Goal: Task Accomplishment & Management: Manage account settings

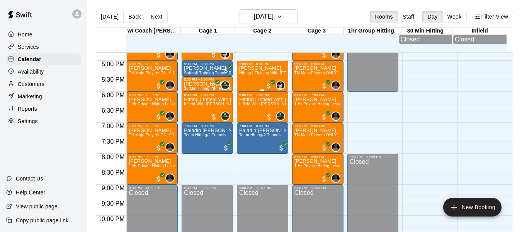
scroll to position [522, 0]
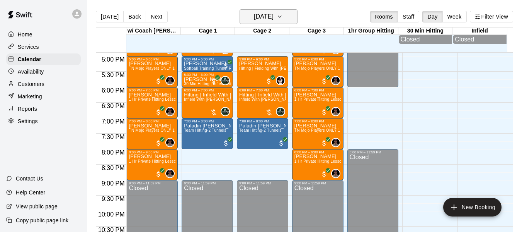
drag, startPoint x: 260, startPoint y: 50, endPoint x: 270, endPoint y: 22, distance: 29.3
click at [263, 45] on div at bounding box center [262, 43] width 55 height 17
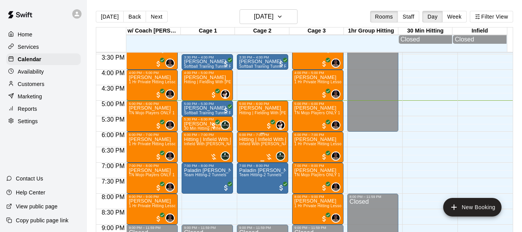
scroll to position [471, 0]
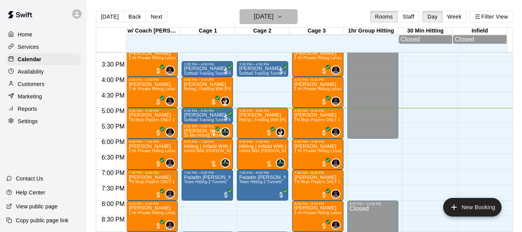
click at [274, 15] on h6 "[DATE]" at bounding box center [264, 16] width 20 height 11
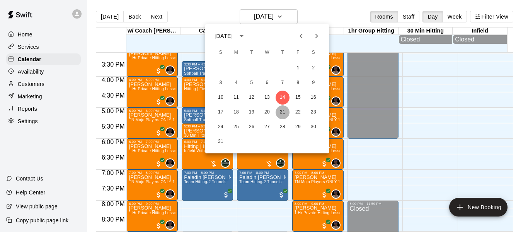
click at [284, 110] on button "21" at bounding box center [283, 112] width 14 height 14
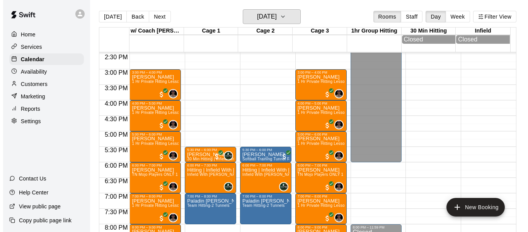
scroll to position [445, 0]
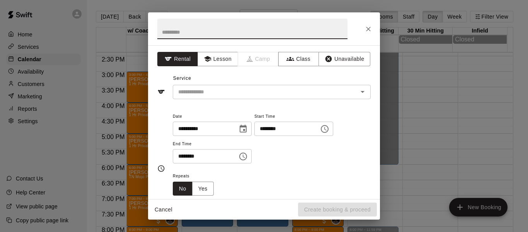
click at [300, 130] on input "********" at bounding box center [284, 128] width 60 height 14
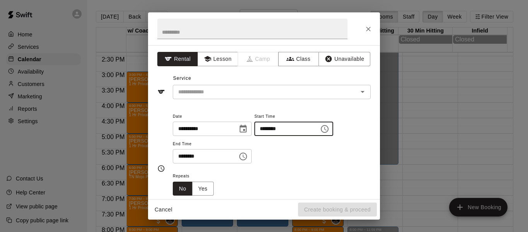
click at [300, 130] on input "********" at bounding box center [284, 128] width 60 height 14
click at [285, 130] on input "********" at bounding box center [284, 128] width 60 height 14
type input "********"
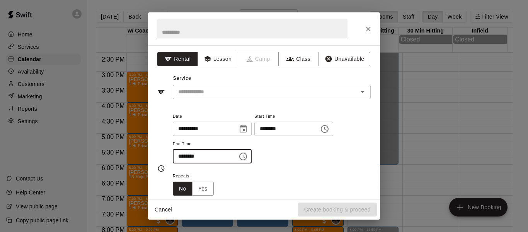
click at [193, 155] on input "********" at bounding box center [203, 156] width 60 height 14
click at [208, 97] on div "​" at bounding box center [272, 92] width 198 height 14
type input "********"
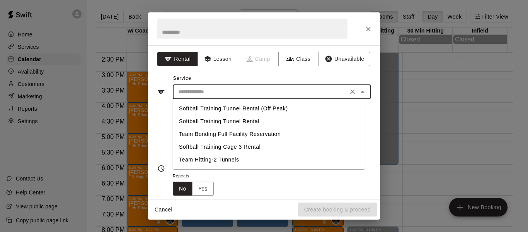
click at [212, 106] on li "Softball Training Tunnel Rental (Off Peak)" at bounding box center [269, 108] width 192 height 13
type input "**********"
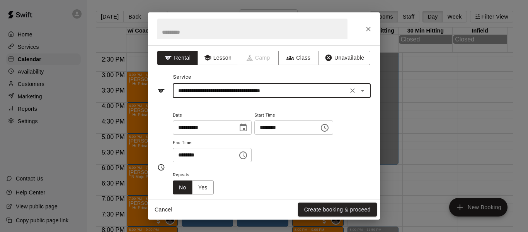
scroll to position [0, 0]
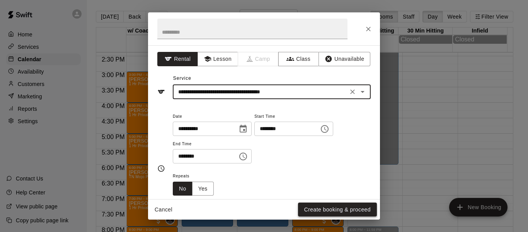
click at [346, 211] on button "Create booking & proceed" at bounding box center [337, 209] width 79 height 14
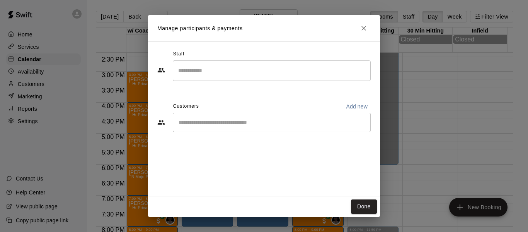
click at [219, 76] on input "Search staff" at bounding box center [271, 71] width 191 height 14
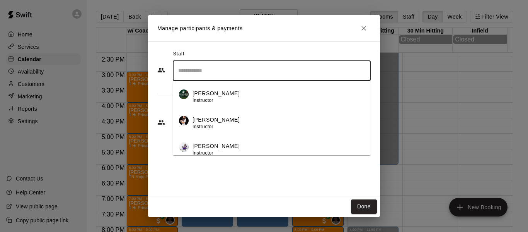
click at [219, 76] on input "Search staff" at bounding box center [271, 71] width 191 height 14
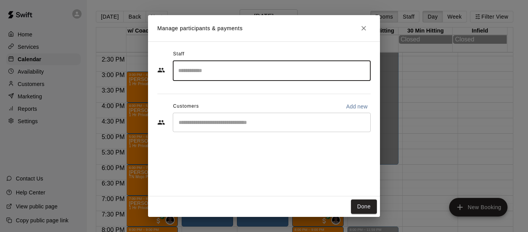
click at [192, 118] on div "​" at bounding box center [272, 122] width 198 height 19
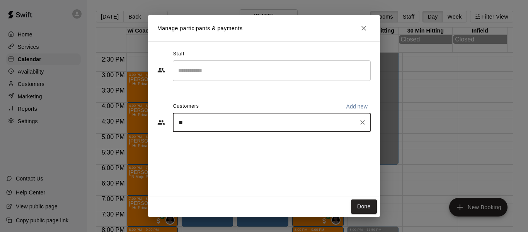
type input "*"
type input "*****"
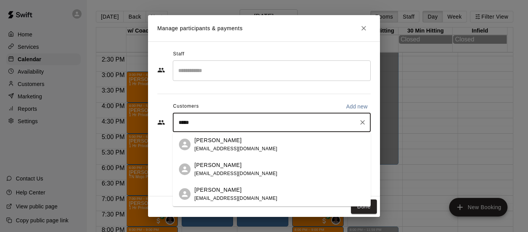
click at [213, 144] on div "Woody Doherty woodydoherty@gmail.com" at bounding box center [236, 144] width 83 height 17
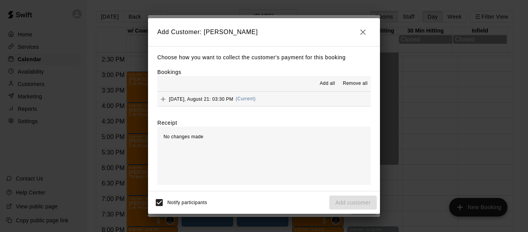
click at [355, 211] on div "Notify participants Add customer" at bounding box center [264, 202] width 232 height 22
drag, startPoint x: 352, startPoint y: 203, endPoint x: 347, endPoint y: 197, distance: 7.4
click at [352, 203] on div "Notify participants Add customer" at bounding box center [264, 202] width 226 height 16
click at [222, 101] on span "Thursday, August 21: 03:30 PM" at bounding box center [201, 98] width 65 height 5
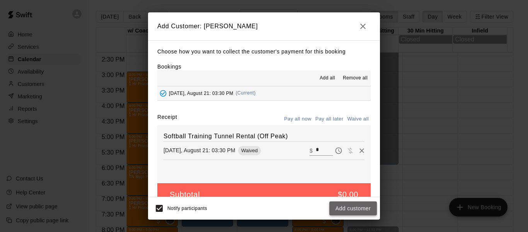
click at [352, 207] on button "Add customer" at bounding box center [353, 208] width 48 height 14
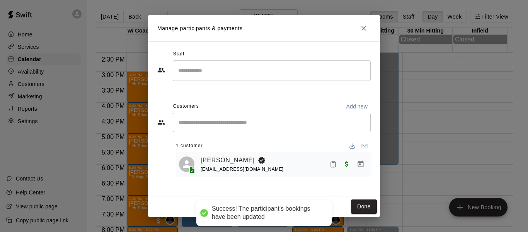
click at [363, 15] on h2 "Manage participants & payments" at bounding box center [264, 28] width 232 height 26
click at [361, 34] on button "Close" at bounding box center [364, 28] width 14 height 14
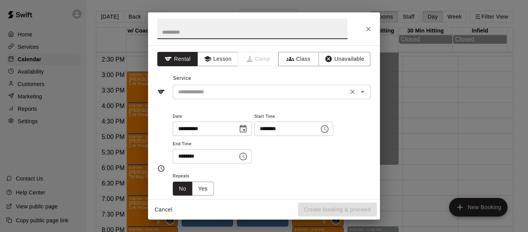
click at [197, 96] on input "text" at bounding box center [260, 92] width 171 height 10
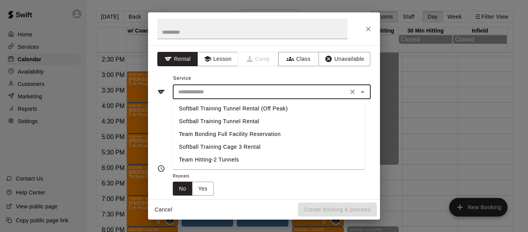
click at [202, 115] on li "Softball Training Tunnel Rental" at bounding box center [269, 121] width 192 height 13
type input "**********"
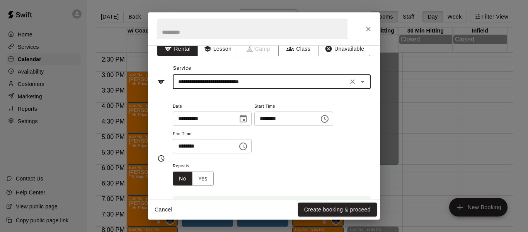
scroll to position [13, 0]
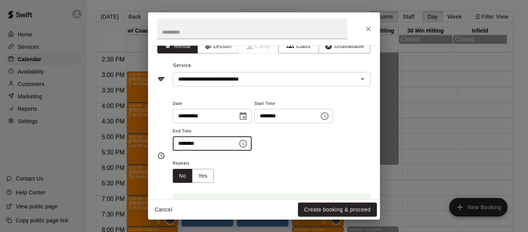
click at [195, 143] on input "********" at bounding box center [203, 143] width 60 height 14
click at [192, 144] on input "********" at bounding box center [203, 143] width 60 height 14
click at [185, 145] on input "********" at bounding box center [203, 143] width 60 height 14
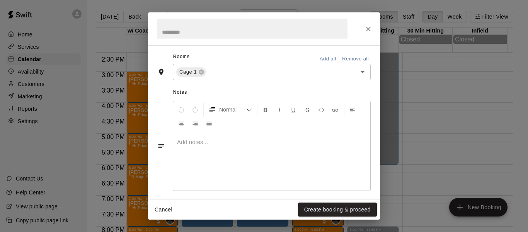
scroll to position [181, 0]
type input "********"
click at [322, 207] on button "Create booking & proceed" at bounding box center [337, 209] width 79 height 14
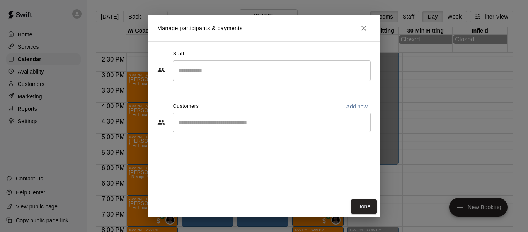
click at [209, 75] on input "Search staff" at bounding box center [271, 71] width 191 height 14
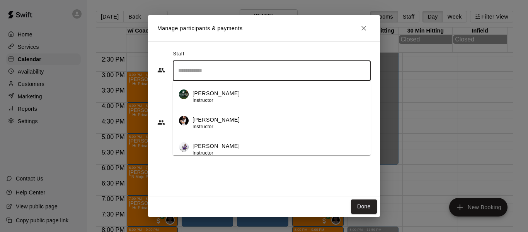
click at [209, 96] on p "[PERSON_NAME]" at bounding box center [216, 93] width 47 height 8
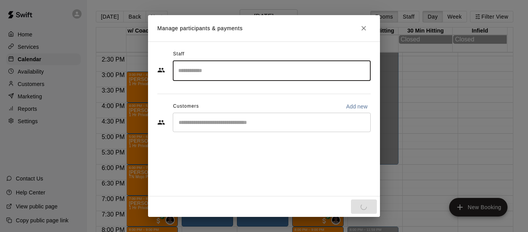
click at [210, 133] on div "​" at bounding box center [263, 123] width 213 height 21
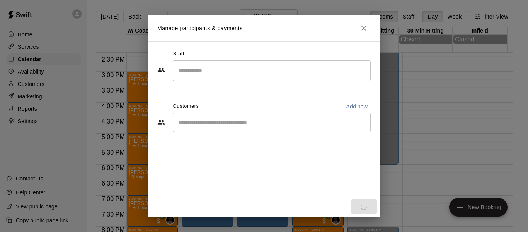
click at [211, 128] on div "​" at bounding box center [272, 122] width 198 height 19
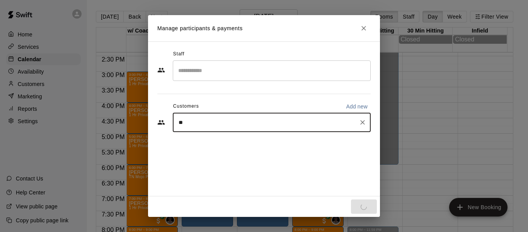
type input "***"
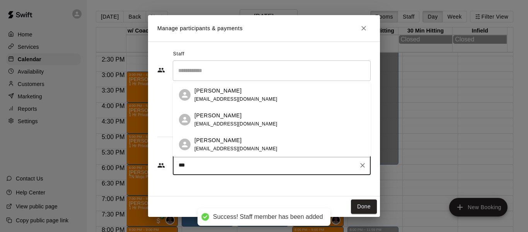
click at [237, 88] on div "[PERSON_NAME]" at bounding box center [236, 91] width 83 height 8
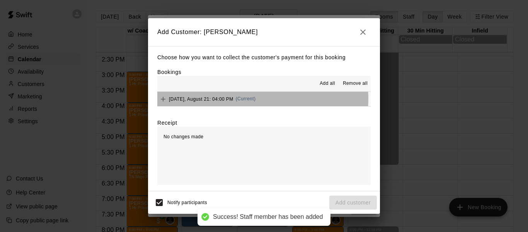
click at [263, 99] on button "Thursday, August 21: 04:00 PM (Current)" at bounding box center [263, 99] width 213 height 14
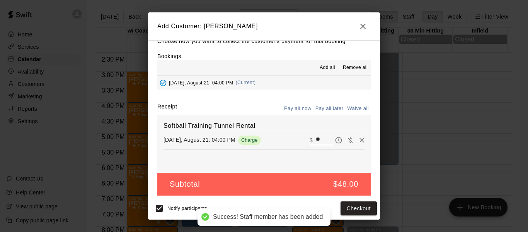
scroll to position [16, 0]
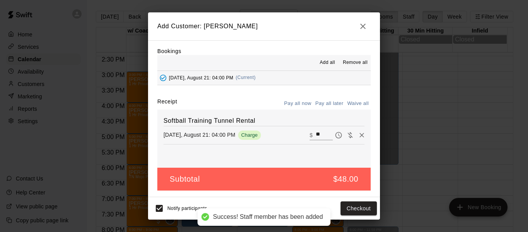
click at [362, 27] on icon "button" at bounding box center [362, 26] width 5 height 5
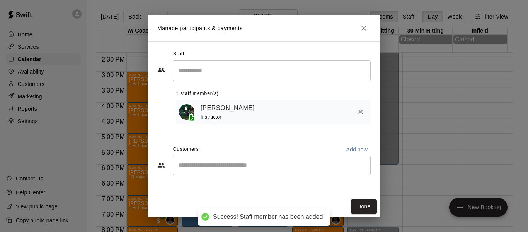
scroll to position [0, 0]
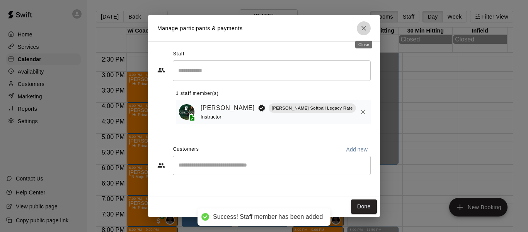
click at [368, 29] on button "Close" at bounding box center [364, 28] width 14 height 14
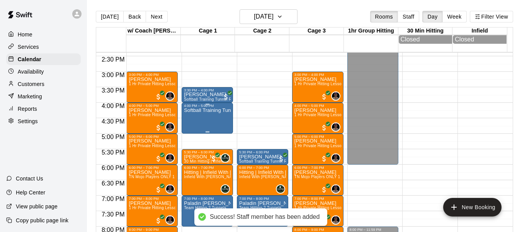
click at [211, 117] on div "Softball Training Tunnel Rental" at bounding box center [207, 224] width 47 height 232
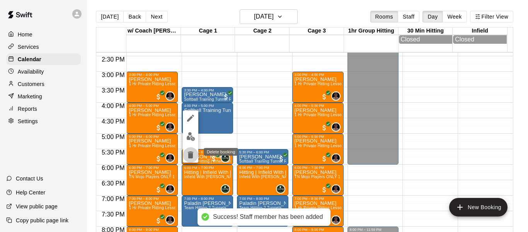
click at [196, 151] on button "delete" at bounding box center [190, 154] width 15 height 15
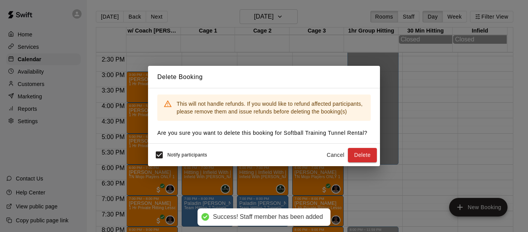
click at [329, 152] on button "Cancel" at bounding box center [335, 155] width 25 height 14
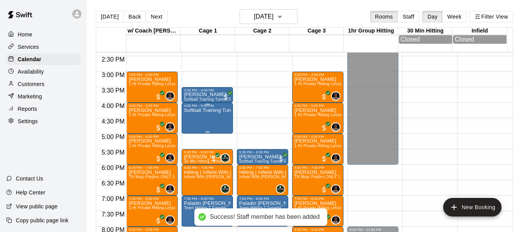
click at [191, 123] on div "Softball Training Tunnel Rental" at bounding box center [207, 224] width 47 height 232
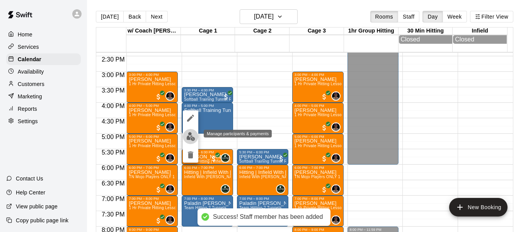
click at [188, 137] on img "edit" at bounding box center [190, 136] width 9 height 9
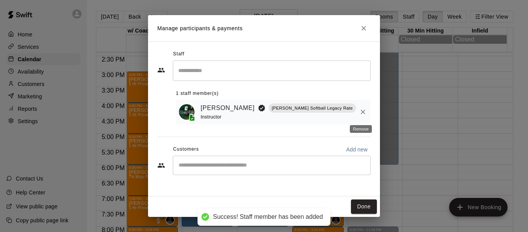
click at [359, 111] on icon "Remove" at bounding box center [363, 112] width 8 height 8
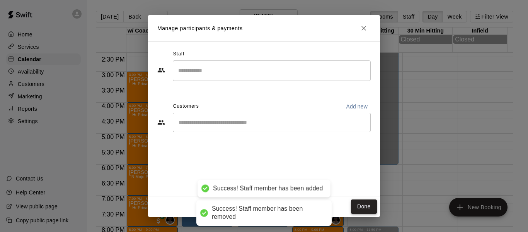
click at [362, 203] on button "Done" at bounding box center [364, 206] width 26 height 14
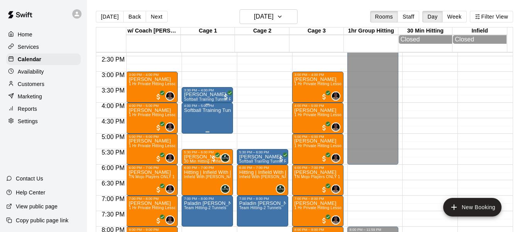
click at [200, 110] on p "Softball Training Tunnel Rental" at bounding box center [207, 110] width 47 height 0
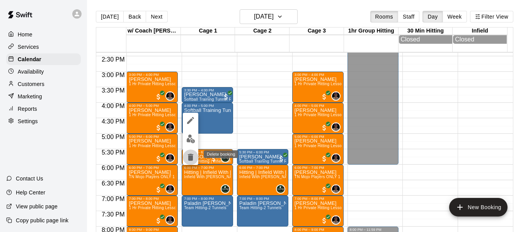
click at [188, 152] on icon "delete" at bounding box center [190, 156] width 9 height 9
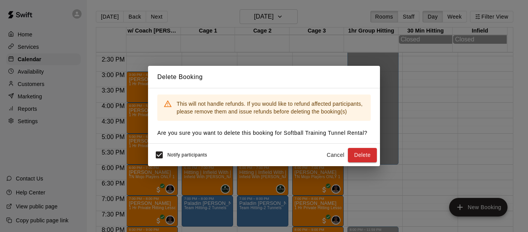
click at [377, 156] on div "Notify participants Cancel Delete" at bounding box center [264, 154] width 232 height 22
click at [364, 152] on button "Delete" at bounding box center [362, 155] width 29 height 14
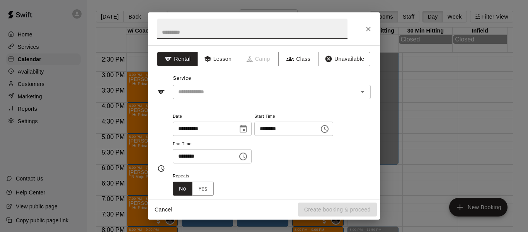
click at [284, 131] on input "********" at bounding box center [284, 128] width 60 height 14
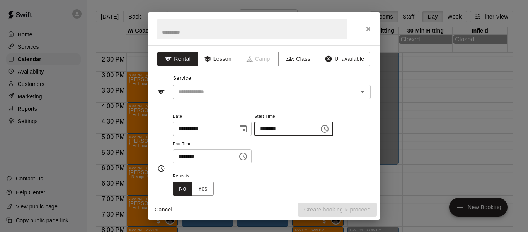
type input "********"
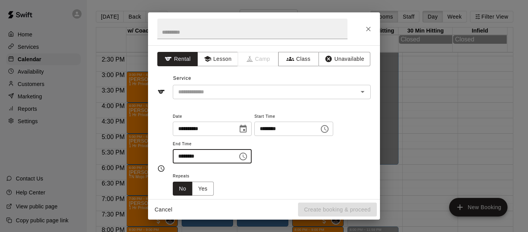
click at [191, 157] on input "********" at bounding box center [203, 156] width 60 height 14
click at [183, 156] on input "********" at bounding box center [203, 156] width 60 height 14
type input "********"
click at [206, 63] on button "Lesson" at bounding box center [218, 59] width 41 height 14
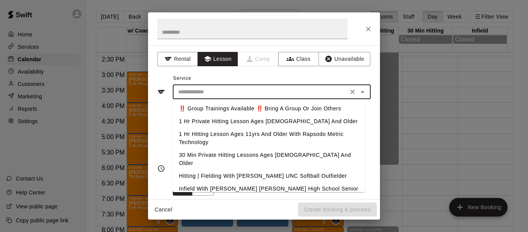
click at [207, 91] on input "text" at bounding box center [260, 92] width 171 height 10
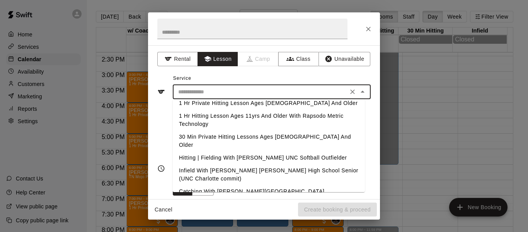
scroll to position [26, 0]
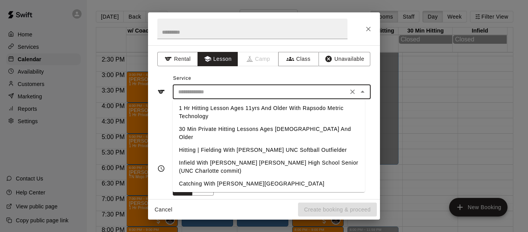
click at [237, 156] on li "Infield With [PERSON_NAME] [PERSON_NAME] High School Senior (UNC Charlotte comm…" at bounding box center [269, 166] width 192 height 21
type input "**********"
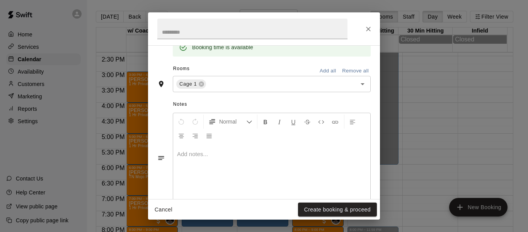
scroll to position [181, 0]
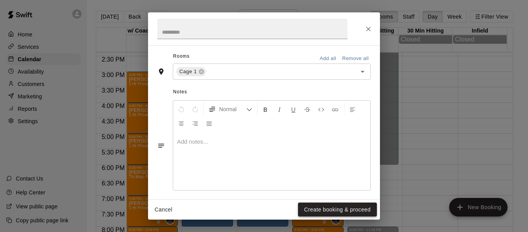
click at [323, 205] on button "Create booking & proceed" at bounding box center [337, 209] width 79 height 14
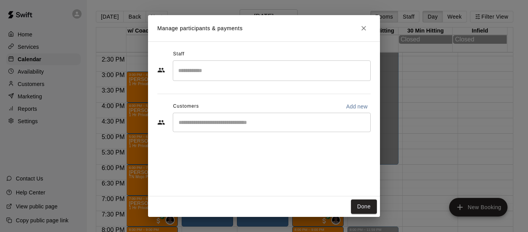
click at [207, 68] on input "Search staff" at bounding box center [271, 71] width 191 height 14
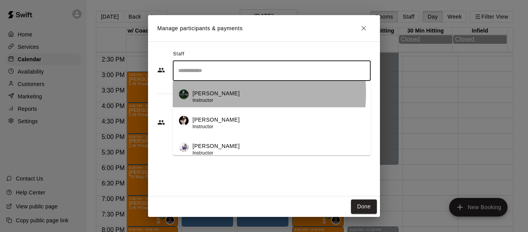
click at [210, 92] on p "[PERSON_NAME]" at bounding box center [216, 93] width 47 height 8
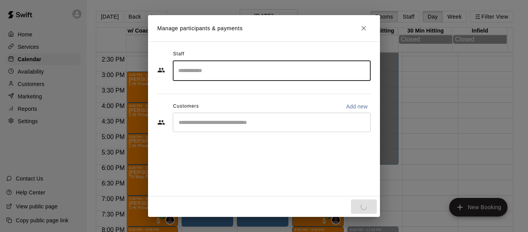
click at [205, 124] on input "Start typing to search customers..." at bounding box center [271, 122] width 191 height 8
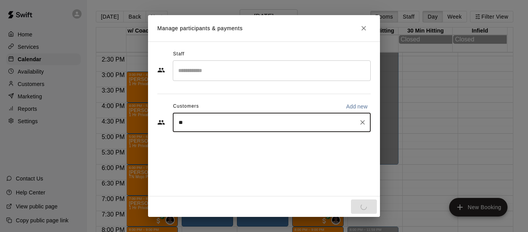
type input "***"
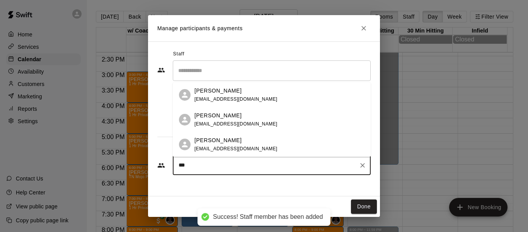
click at [208, 89] on p "[PERSON_NAME]" at bounding box center [218, 91] width 47 height 8
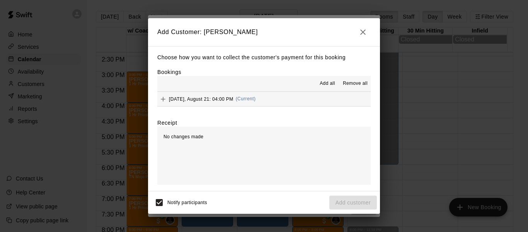
click at [213, 101] on span "Thursday, August 21: 04:00 PM" at bounding box center [201, 98] width 65 height 5
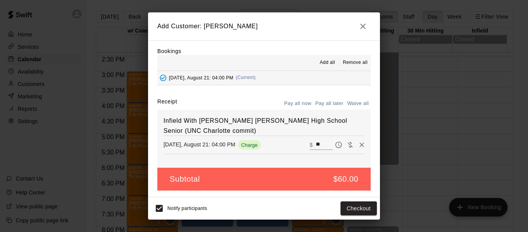
scroll to position [16, 0]
click at [353, 203] on button "Checkout" at bounding box center [359, 208] width 36 height 14
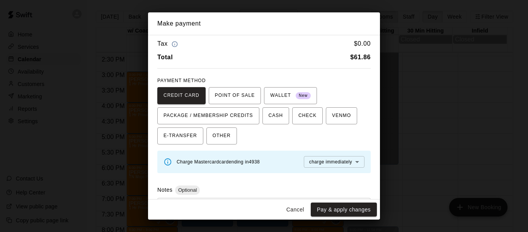
scroll to position [51, 0]
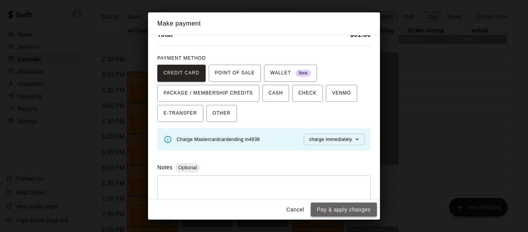
click at [345, 208] on button "Pay & apply changes" at bounding box center [344, 209] width 66 height 14
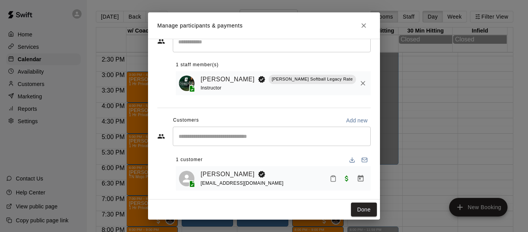
scroll to position [32, 0]
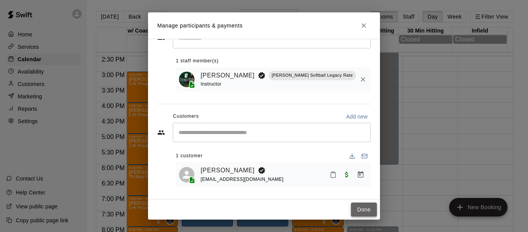
click at [359, 205] on button "Done" at bounding box center [364, 209] width 26 height 14
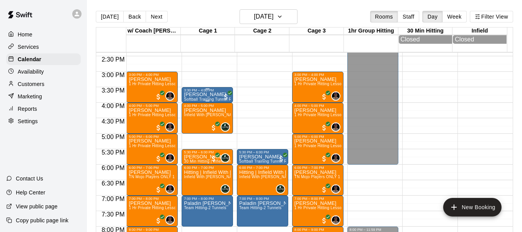
click at [206, 94] on p "[PERSON_NAME]" at bounding box center [207, 94] width 47 height 0
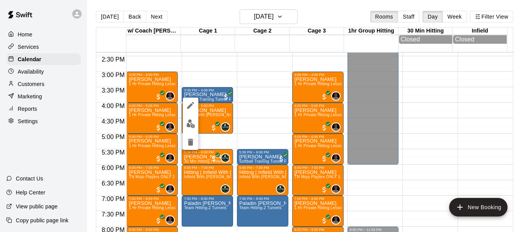
click at [254, 68] on div at bounding box center [264, 116] width 528 height 232
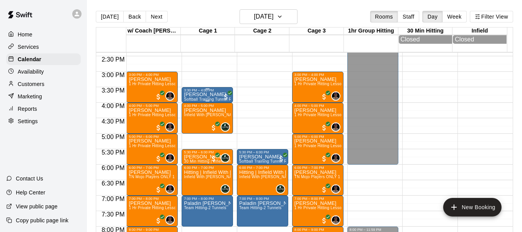
click at [213, 92] on div "3:30 PM – 4:00 PM" at bounding box center [207, 90] width 47 height 4
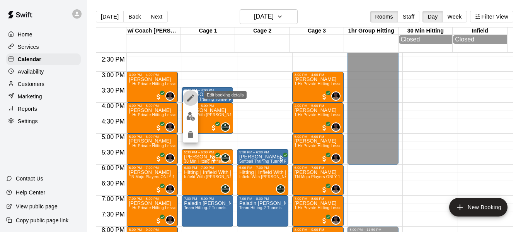
click at [189, 95] on icon "edit" at bounding box center [190, 97] width 9 height 9
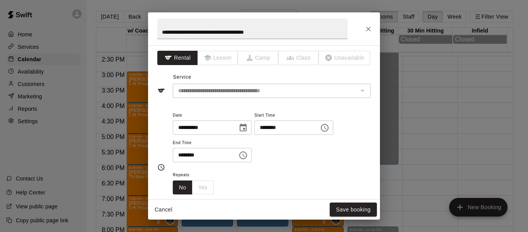
scroll to position [0, 0]
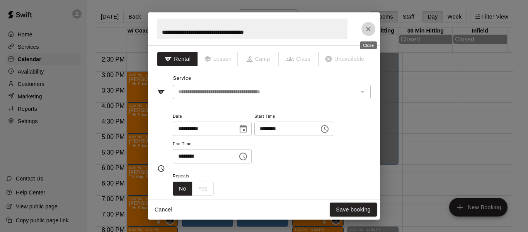
click at [364, 31] on button "Close" at bounding box center [369, 29] width 14 height 14
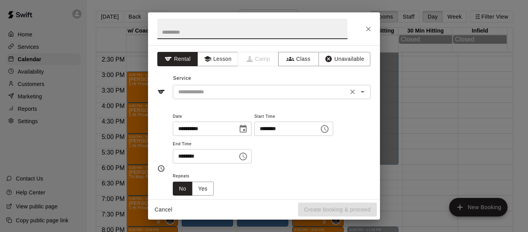
click at [200, 85] on div "​" at bounding box center [272, 92] width 198 height 14
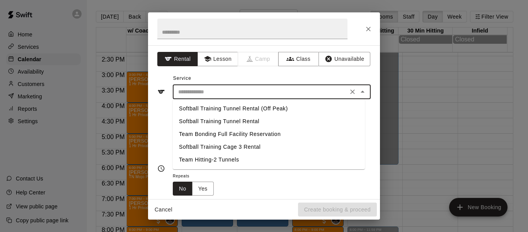
click at [215, 122] on li "Softball Training Tunnel Rental" at bounding box center [269, 121] width 192 height 13
type input "**********"
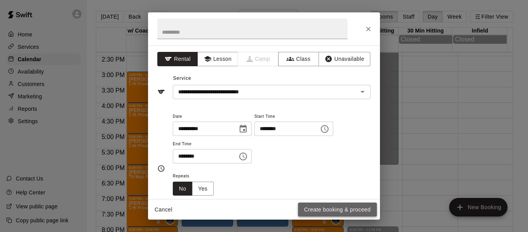
click at [310, 204] on button "Create booking & proceed" at bounding box center [337, 209] width 79 height 14
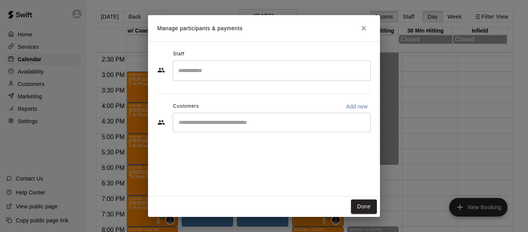
click at [230, 120] on input "Start typing to search customers..." at bounding box center [271, 122] width 191 height 8
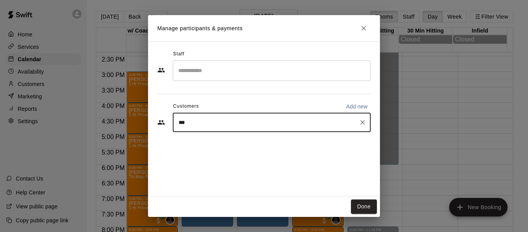
type input "****"
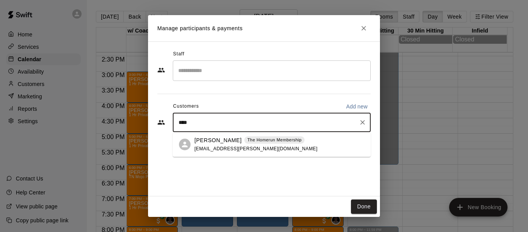
click at [225, 137] on p "Brinley Quinney" at bounding box center [218, 140] width 47 height 8
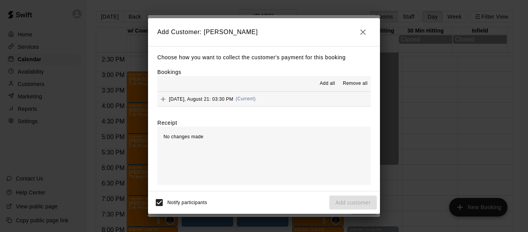
click at [208, 101] on span "Thursday, August 21: 03:30 PM" at bounding box center [201, 98] width 65 height 5
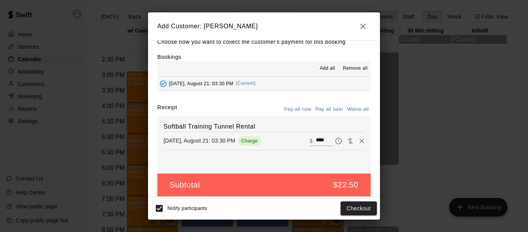
scroll to position [16, 0]
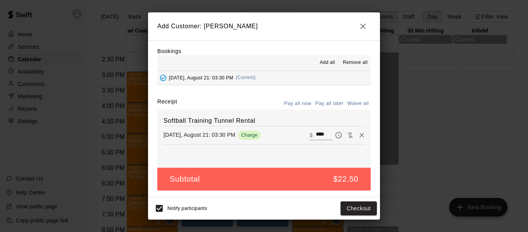
click at [365, 24] on icon "button" at bounding box center [362, 26] width 5 height 5
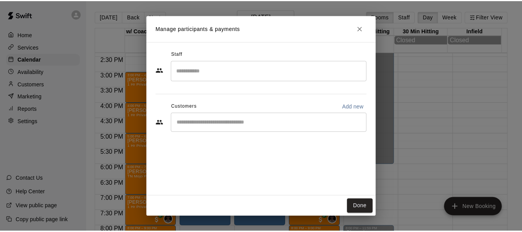
scroll to position [0, 0]
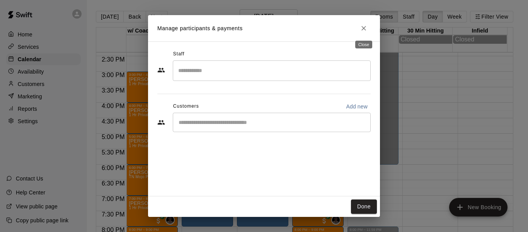
click at [365, 24] on button "Close" at bounding box center [364, 28] width 14 height 14
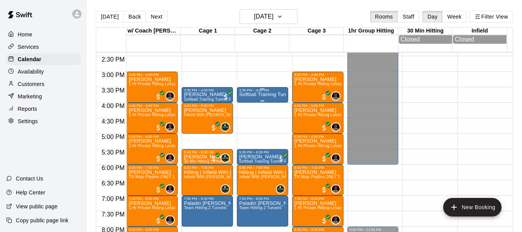
click at [266, 94] on p "Softball Training Tunnel Rental" at bounding box center [262, 94] width 47 height 0
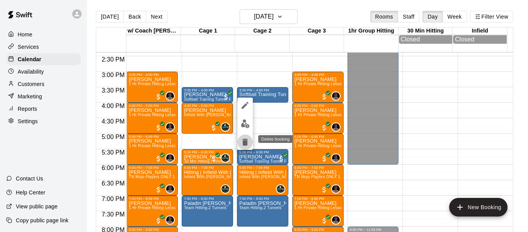
click at [244, 136] on button "delete" at bounding box center [244, 141] width 15 height 15
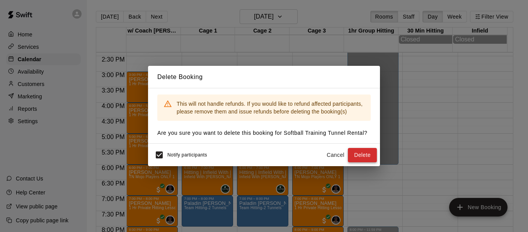
click at [365, 151] on button "Delete" at bounding box center [362, 155] width 29 height 14
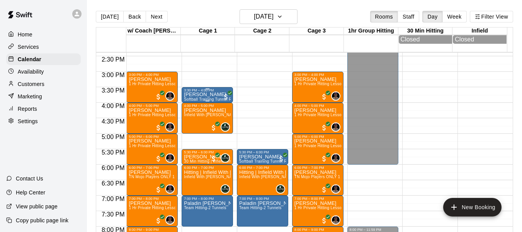
click at [211, 92] on div "3:30 PM – 4:00 PM" at bounding box center [207, 90] width 47 height 4
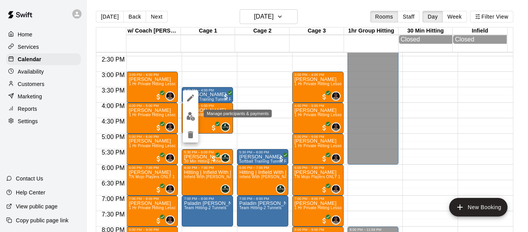
click at [187, 116] on img "edit" at bounding box center [190, 116] width 9 height 9
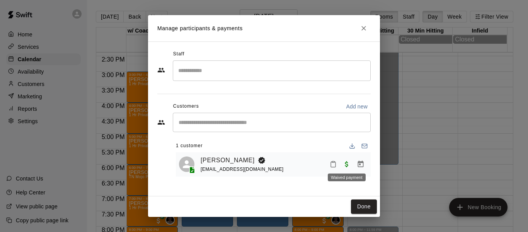
click at [346, 165] on span "Waived payment" at bounding box center [347, 163] width 14 height 7
click at [357, 165] on button "Manage bookings & payment" at bounding box center [361, 164] width 14 height 14
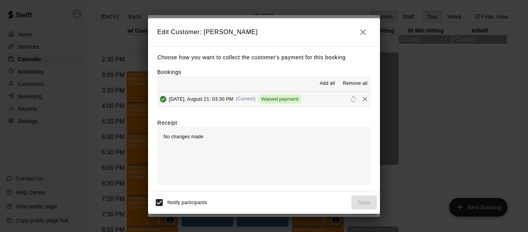
click at [302, 99] on span "Waived payment" at bounding box center [279, 99] width 43 height 6
click at [276, 97] on span "Waived payment" at bounding box center [279, 99] width 43 height 6
click at [214, 100] on span "Thursday, August 21: 03:30 PM" at bounding box center [201, 98] width 65 height 5
click at [364, 33] on icon "button" at bounding box center [362, 31] width 9 height 9
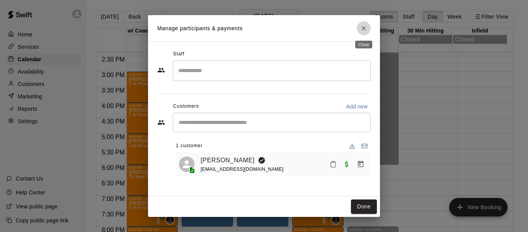
click at [364, 33] on button "Close" at bounding box center [364, 28] width 14 height 14
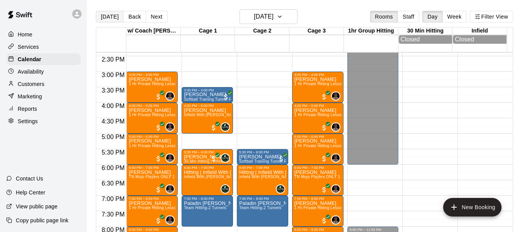
click at [103, 20] on button "[DATE]" at bounding box center [110, 17] width 28 height 12
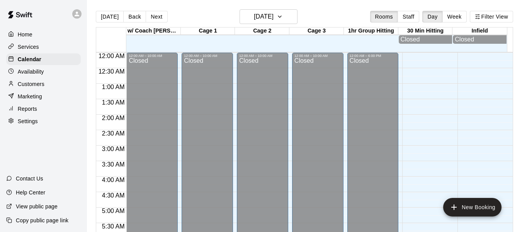
scroll to position [530, 0]
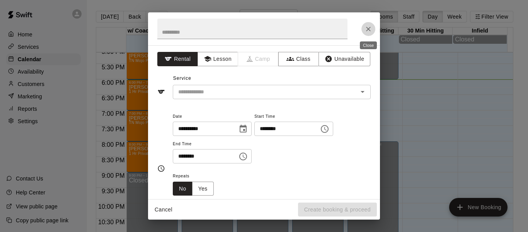
click at [372, 28] on button "Close" at bounding box center [369, 29] width 14 height 14
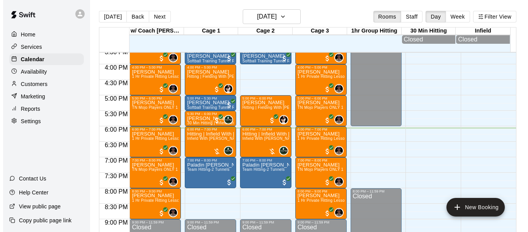
scroll to position [466, 0]
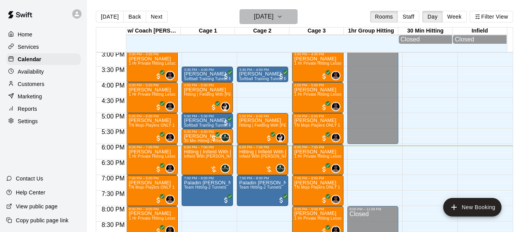
click at [283, 16] on icon "button" at bounding box center [280, 16] width 6 height 9
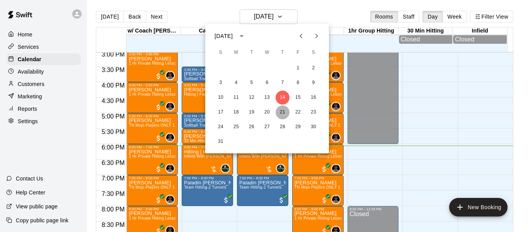
click at [284, 108] on button "21" at bounding box center [283, 112] width 14 height 14
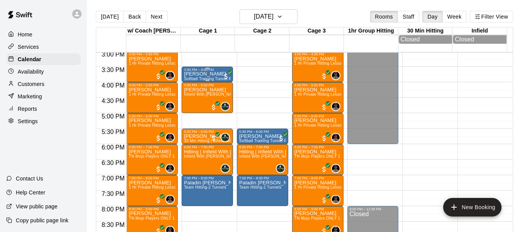
click at [195, 79] on div "Woody Doherty Softball Training Tunnel Rental (Off Peak)" at bounding box center [207, 188] width 47 height 232
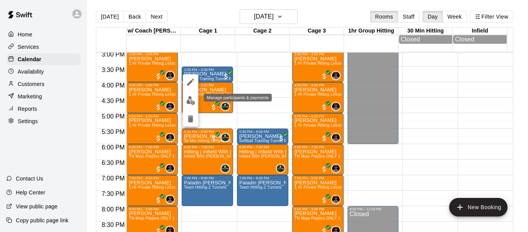
click at [186, 97] on button "edit" at bounding box center [190, 100] width 15 height 15
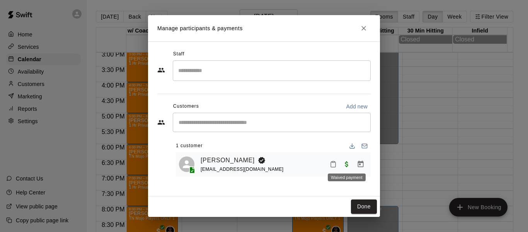
click at [348, 164] on span "Waived payment" at bounding box center [347, 163] width 14 height 7
click at [359, 164] on icon "Manage bookings & payment" at bounding box center [361, 164] width 8 height 8
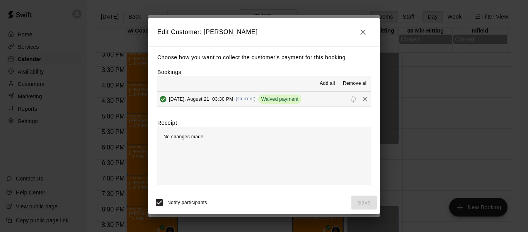
click at [285, 101] on span "Waived payment" at bounding box center [279, 99] width 43 height 6
click at [220, 101] on span "Thursday, August 21: 03:30 PM" at bounding box center [201, 98] width 65 height 5
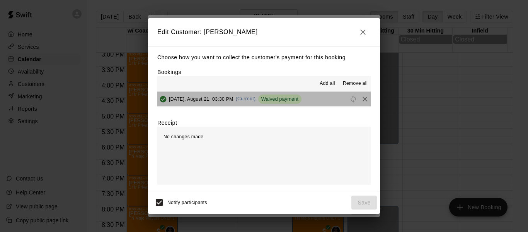
click at [280, 98] on span "Waived payment" at bounding box center [279, 99] width 43 height 6
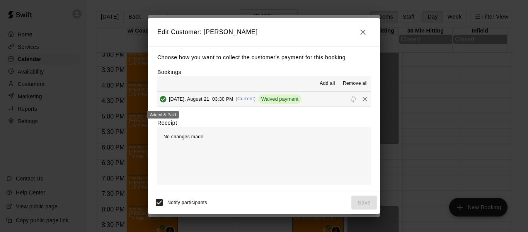
click at [162, 98] on icon "Added & Paid" at bounding box center [163, 99] width 7 height 7
click at [198, 101] on span "Thursday, August 21: 03:30 PM" at bounding box center [201, 98] width 65 height 5
click at [366, 32] on icon "button" at bounding box center [362, 31] width 9 height 9
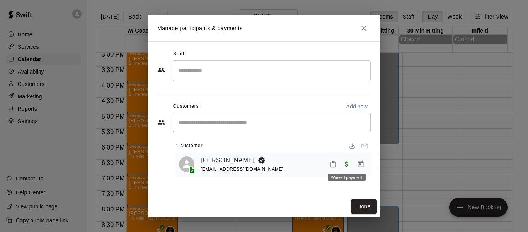
click at [343, 163] on span "Waived payment" at bounding box center [347, 163] width 14 height 7
click at [367, 28] on icon "Close" at bounding box center [364, 28] width 8 height 8
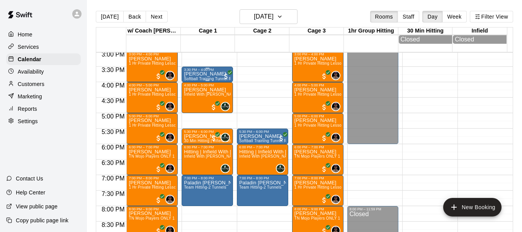
click at [205, 74] on p "[PERSON_NAME]" at bounding box center [207, 74] width 47 height 0
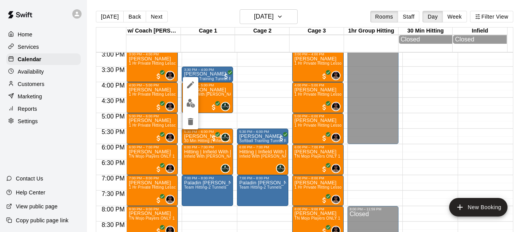
click at [263, 104] on div at bounding box center [264, 116] width 528 height 232
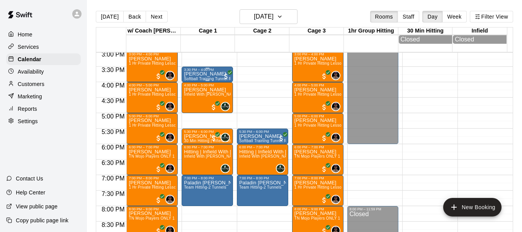
click at [204, 74] on p "[PERSON_NAME]" at bounding box center [207, 74] width 47 height 0
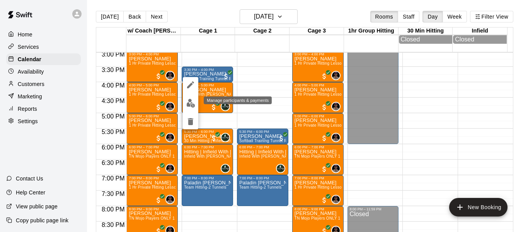
click at [190, 103] on img "edit" at bounding box center [190, 103] width 9 height 9
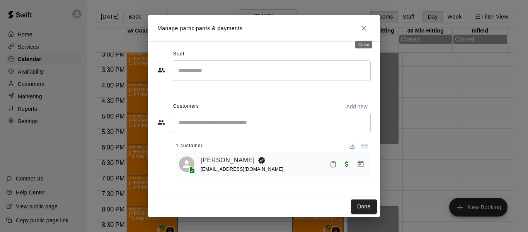
click at [364, 27] on icon "Close" at bounding box center [364, 28] width 8 height 8
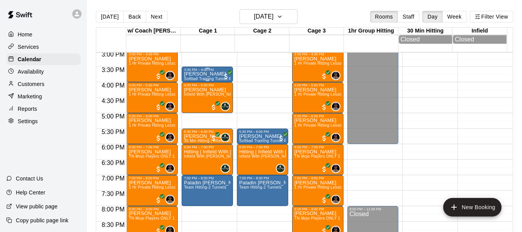
click at [202, 74] on p "[PERSON_NAME]" at bounding box center [207, 74] width 47 height 0
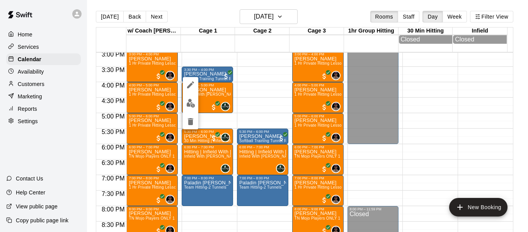
click at [201, 75] on div at bounding box center [264, 116] width 528 height 232
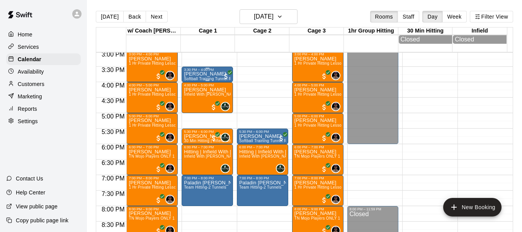
click at [203, 72] on div "3:30 PM – 4:00 PM" at bounding box center [207, 70] width 47 height 4
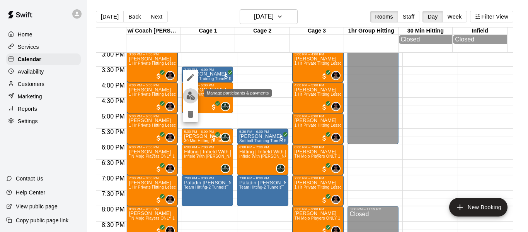
click at [190, 96] on img "edit" at bounding box center [190, 95] width 9 height 9
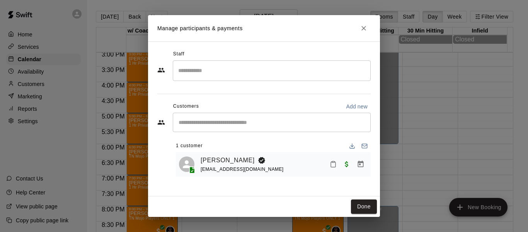
click at [352, 26] on h2 "Manage participants & payments" at bounding box center [264, 28] width 232 height 26
click at [357, 26] on button "Close" at bounding box center [364, 28] width 14 height 14
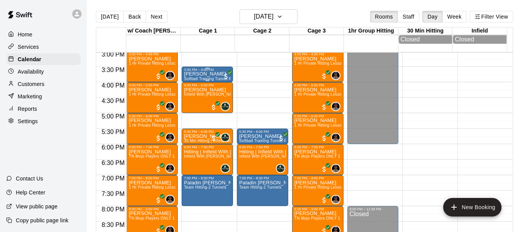
click at [205, 74] on p "[PERSON_NAME]" at bounding box center [207, 74] width 47 height 0
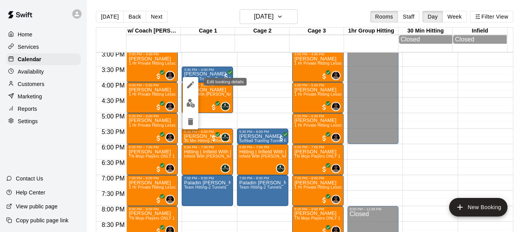
click at [192, 82] on icon "edit" at bounding box center [190, 84] width 9 height 9
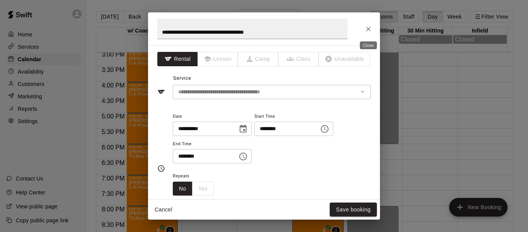
click at [369, 28] on icon "Close" at bounding box center [369, 29] width 8 height 8
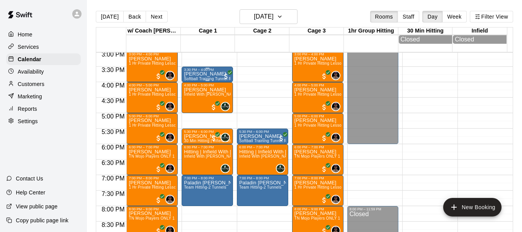
click at [196, 72] on div "3:30 PM – 4:00 PM" at bounding box center [207, 70] width 47 height 4
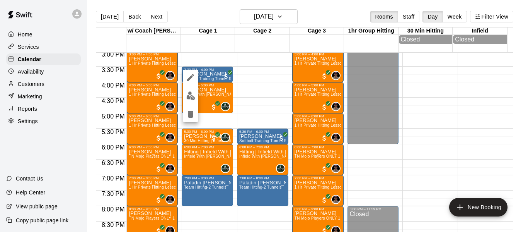
click at [263, 87] on div at bounding box center [264, 116] width 528 height 232
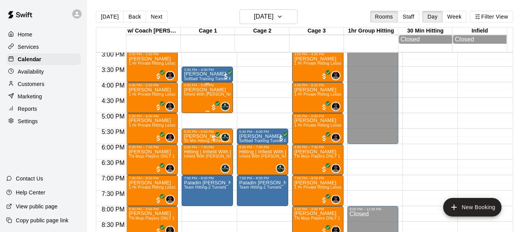
click at [196, 84] on div "4:00 PM – 5:00 PM Woody Doherty Infield With Makaila Quinney Basha High School …" at bounding box center [207, 97] width 51 height 31
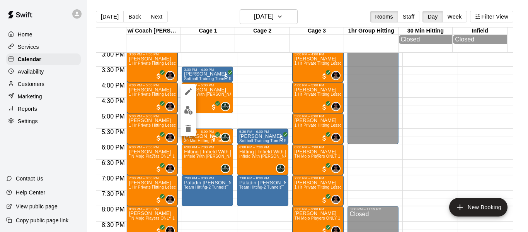
click at [204, 75] on div at bounding box center [264, 116] width 528 height 232
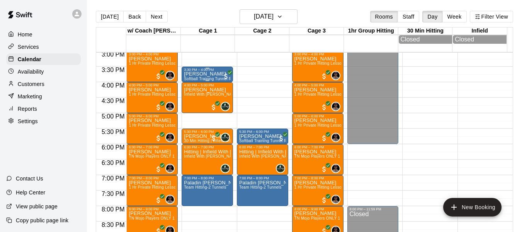
click at [210, 74] on p "[PERSON_NAME]" at bounding box center [207, 74] width 47 height 0
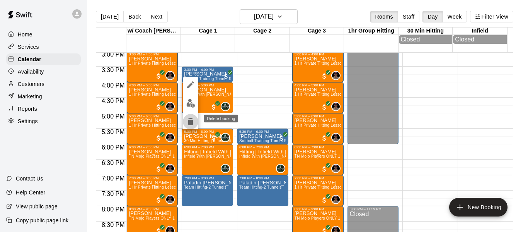
click at [189, 119] on icon "delete" at bounding box center [190, 121] width 5 height 7
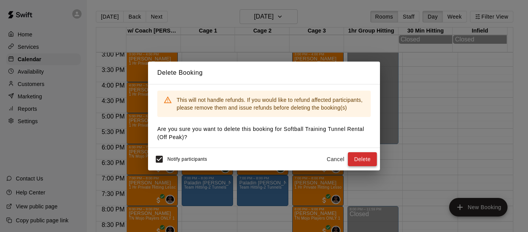
click at [365, 160] on button "Delete" at bounding box center [362, 159] width 29 height 14
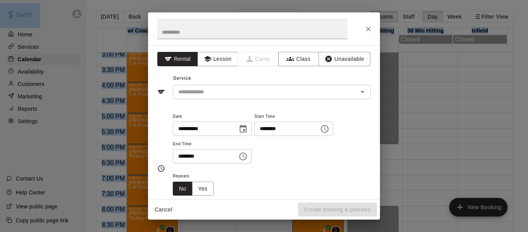
click at [203, 77] on div "**********" at bounding box center [264, 122] width 232 height 154
click at [363, 24] on button "Close" at bounding box center [369, 29] width 14 height 14
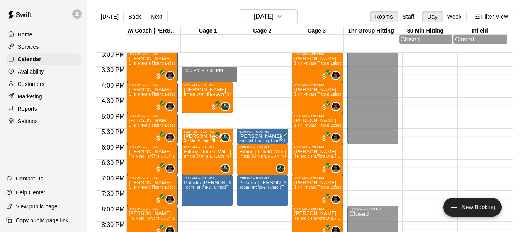
drag, startPoint x: 194, startPoint y: 68, endPoint x: 198, endPoint y: 81, distance: 12.9
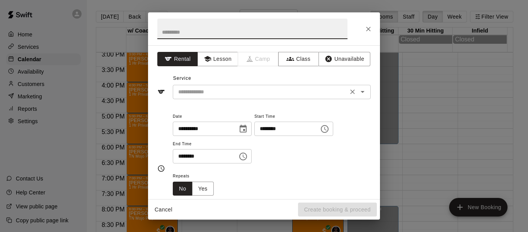
click at [202, 90] on input "text" at bounding box center [260, 92] width 171 height 10
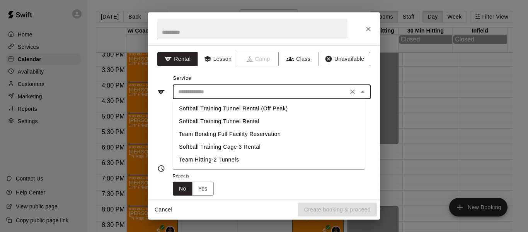
drag, startPoint x: 211, startPoint y: 121, endPoint x: 225, endPoint y: 123, distance: 14.5
click at [212, 121] on li "Softball Training Tunnel Rental" at bounding box center [269, 121] width 192 height 13
type input "**********"
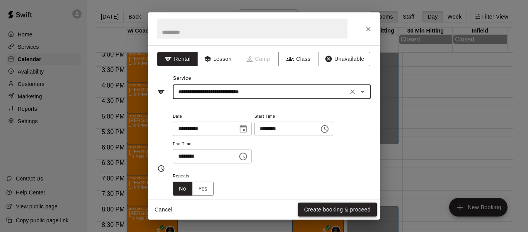
click at [345, 205] on button "Create booking & proceed" at bounding box center [337, 209] width 79 height 14
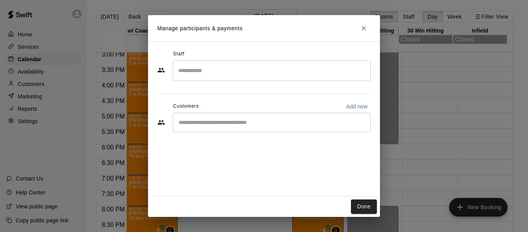
click at [230, 135] on div "Staff ​ Customers Add new ​" at bounding box center [263, 94] width 213 height 92
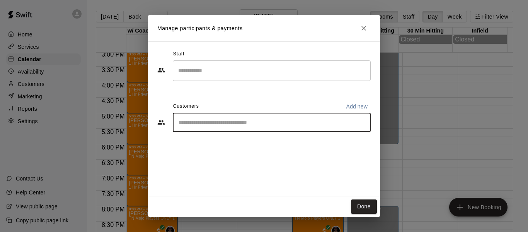
click at [233, 121] on input "Start typing to search customers..." at bounding box center [271, 122] width 191 height 8
type input "*****"
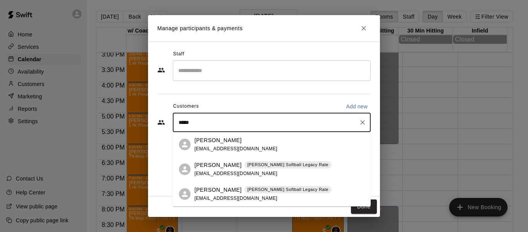
click at [233, 139] on p "[PERSON_NAME]" at bounding box center [218, 140] width 47 height 8
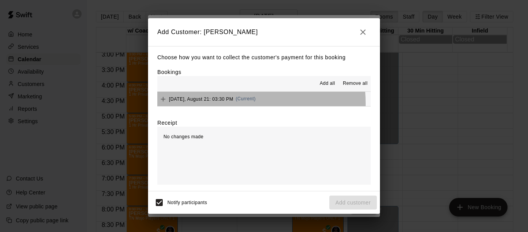
click at [229, 103] on div "Thursday, August 21: 03:30 PM (Current)" at bounding box center [206, 99] width 98 height 12
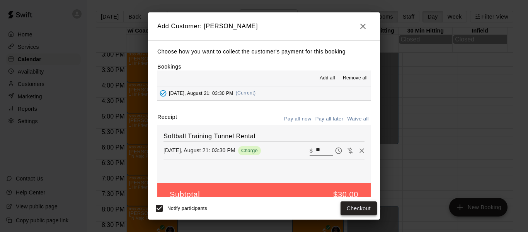
click at [363, 211] on button "Checkout" at bounding box center [359, 208] width 36 height 14
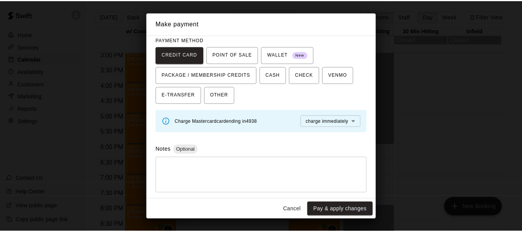
scroll to position [70, 0]
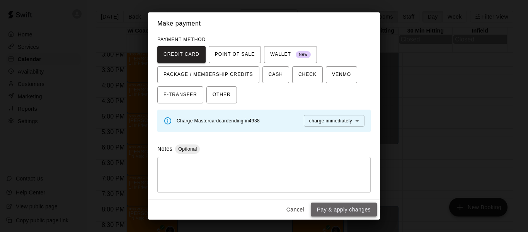
click at [327, 209] on button "Pay & apply changes" at bounding box center [344, 209] width 66 height 14
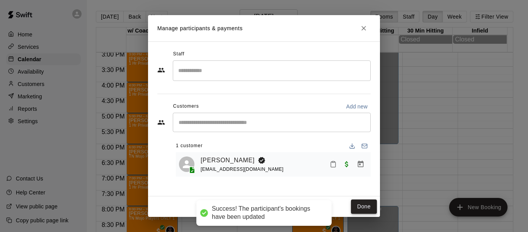
click at [377, 200] on button "Done" at bounding box center [364, 206] width 26 height 14
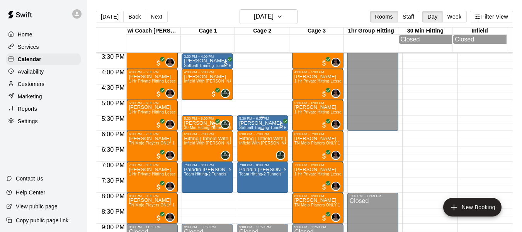
scroll to position [492, 0]
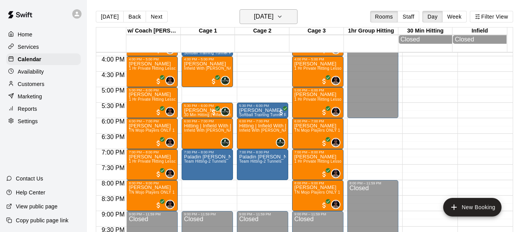
click at [269, 15] on h6 "Thursday Aug 21" at bounding box center [264, 16] width 20 height 11
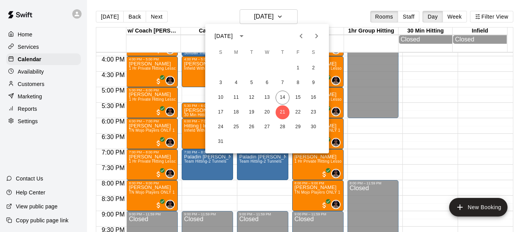
click at [237, 53] on span "M" at bounding box center [236, 52] width 14 height 15
click at [237, 112] on button "18" at bounding box center [236, 112] width 14 height 14
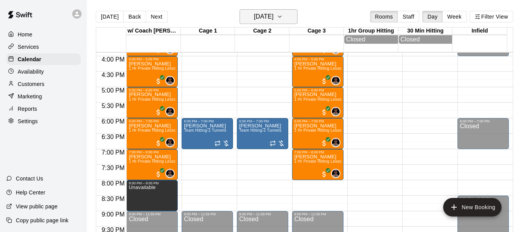
click at [271, 14] on h6 "Monday Aug 18" at bounding box center [264, 16] width 20 height 11
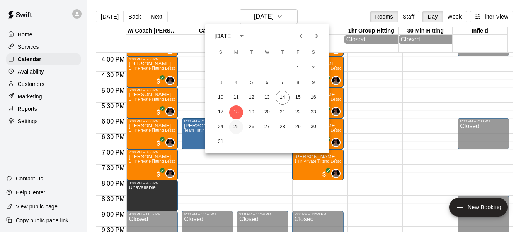
click at [236, 128] on button "25" at bounding box center [236, 127] width 14 height 14
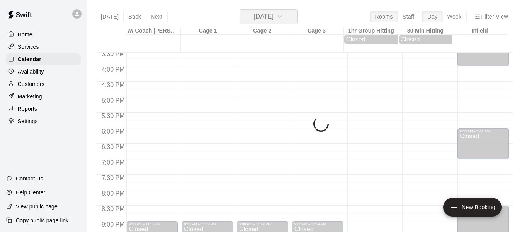
scroll to position [479, 0]
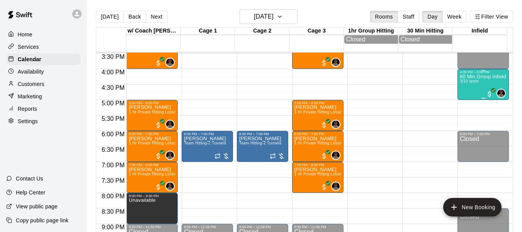
click at [474, 74] on div "4:00 PM – 5:00 PM" at bounding box center [483, 72] width 47 height 4
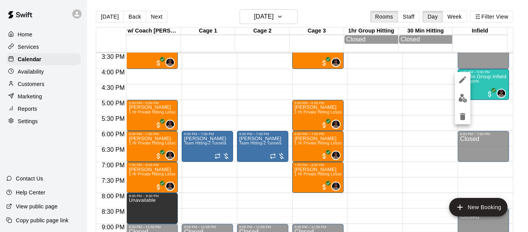
click at [428, 101] on div at bounding box center [264, 116] width 528 height 232
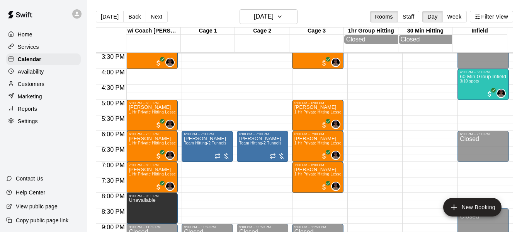
click at [268, 9] on main "Today Back Next Monday Aug 25 Rooms Staff Day Week Filter View w/ Coach Quinney…" at bounding box center [304, 122] width 435 height 244
click at [268, 14] on h6 "Monday Aug 25" at bounding box center [264, 16] width 20 height 11
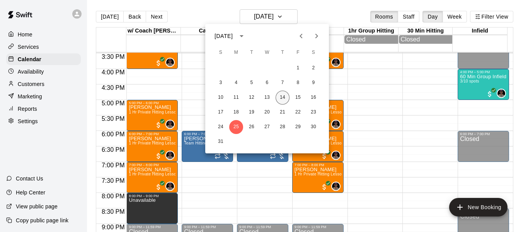
click at [280, 97] on button "14" at bounding box center [283, 97] width 14 height 14
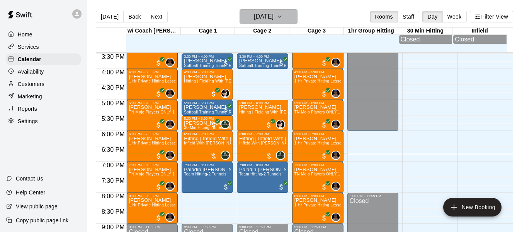
click at [262, 15] on h6 "[DATE]" at bounding box center [264, 16] width 20 height 11
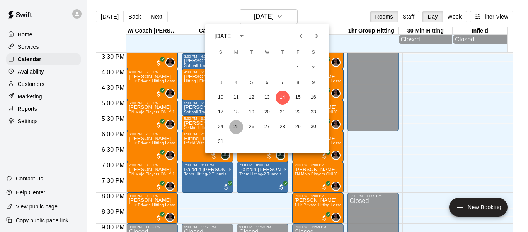
click at [234, 124] on button "25" at bounding box center [236, 127] width 14 height 14
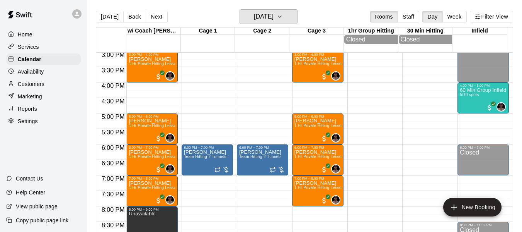
scroll to position [440, 0]
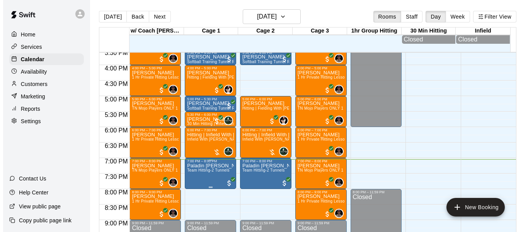
scroll to position [479, 0]
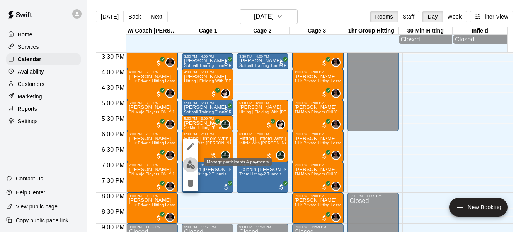
click at [187, 164] on img "edit" at bounding box center [190, 164] width 9 height 9
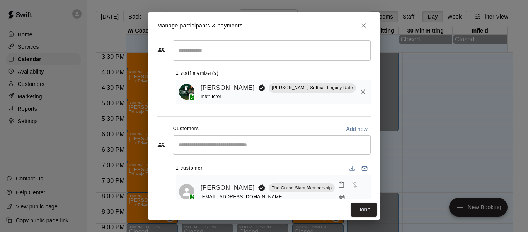
scroll to position [42, 0]
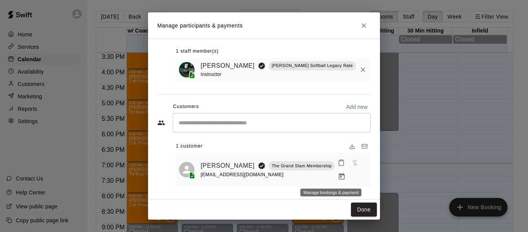
click at [338, 176] on icon "Manage bookings & payment" at bounding box center [342, 176] width 8 height 8
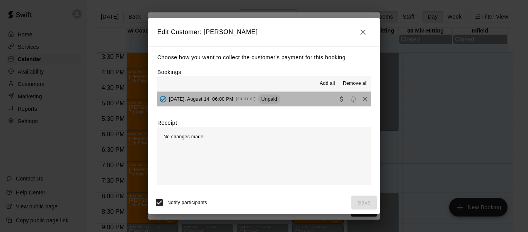
click at [271, 96] on div "Unpaid" at bounding box center [269, 98] width 22 height 9
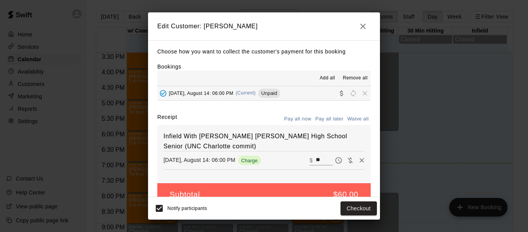
click at [316, 160] on input "**" at bounding box center [324, 160] width 17 height 10
type input "*"
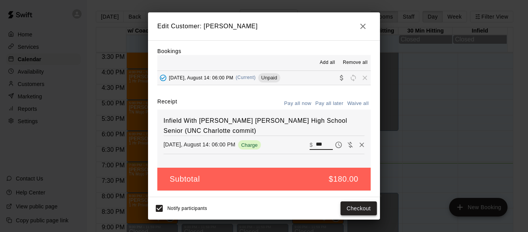
type input "***"
click at [371, 206] on button "Checkout" at bounding box center [359, 208] width 36 height 14
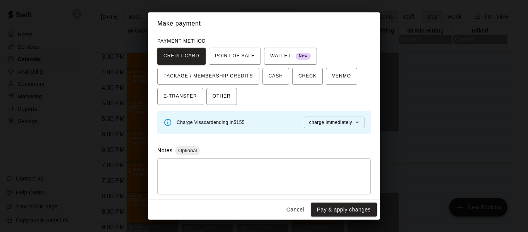
scroll to position [70, 0]
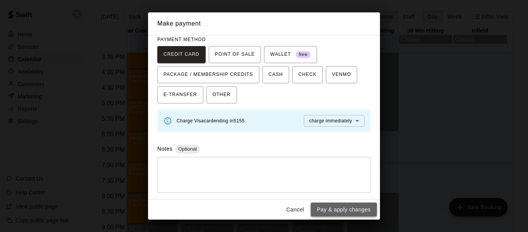
click at [334, 210] on button "Pay & apply changes" at bounding box center [344, 209] width 66 height 14
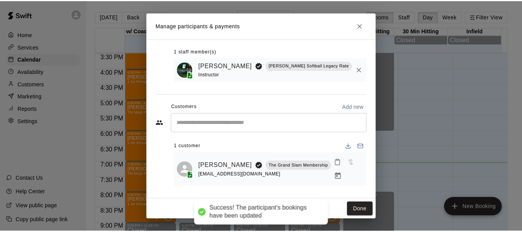
scroll to position [0, 0]
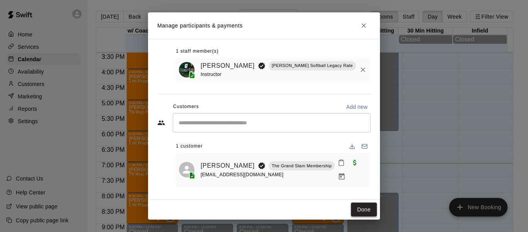
click at [361, 209] on button "Done" at bounding box center [364, 209] width 26 height 14
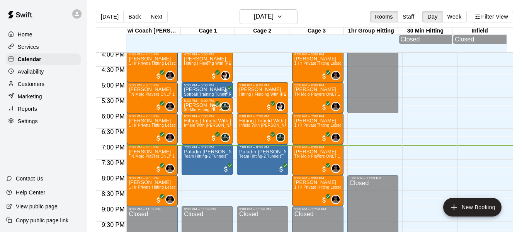
scroll to position [479, 0]
